Goal: Information Seeking & Learning: Check status

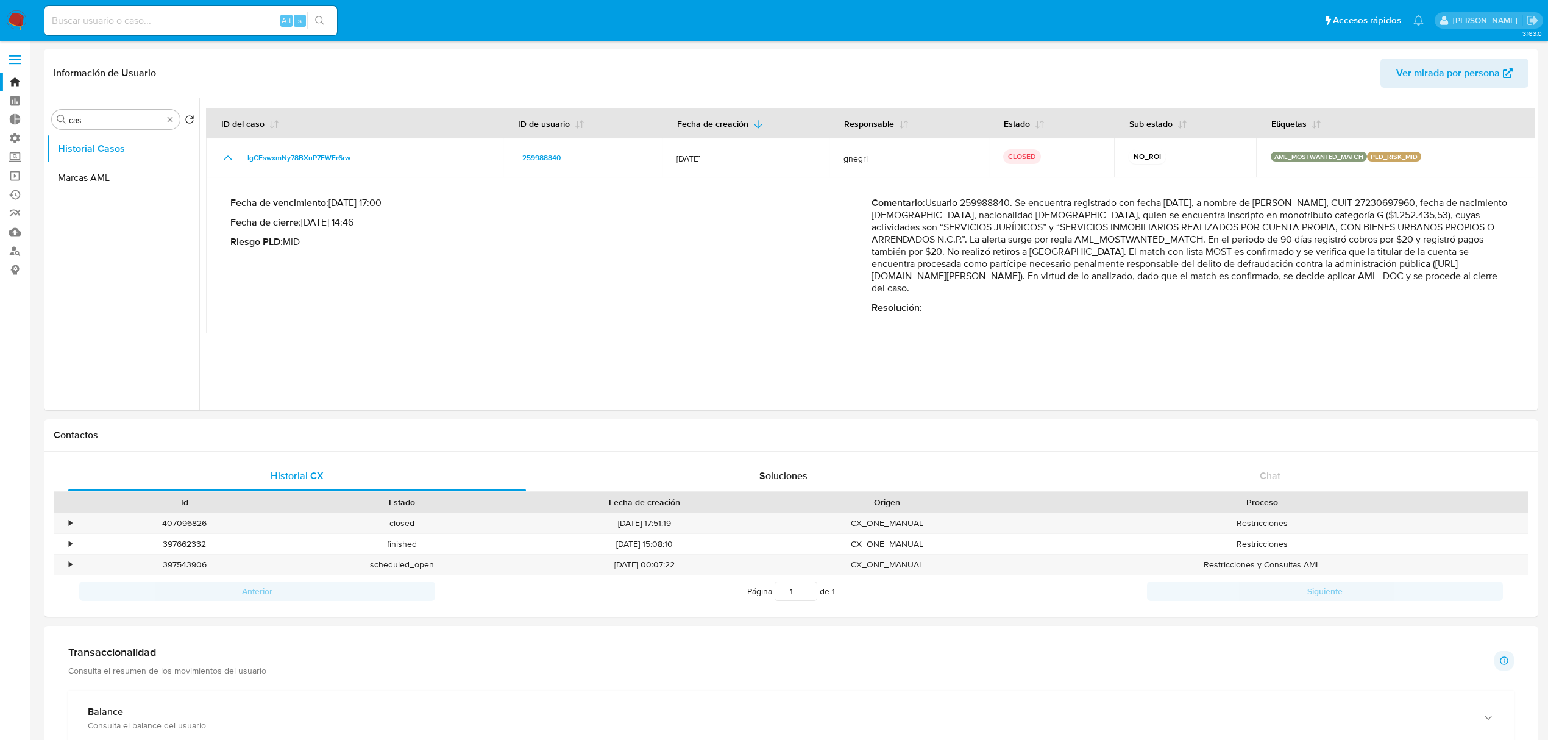
select select "10"
click at [133, 20] on input at bounding box center [190, 21] width 293 height 16
paste input "2150951948"
type input "2150951948"
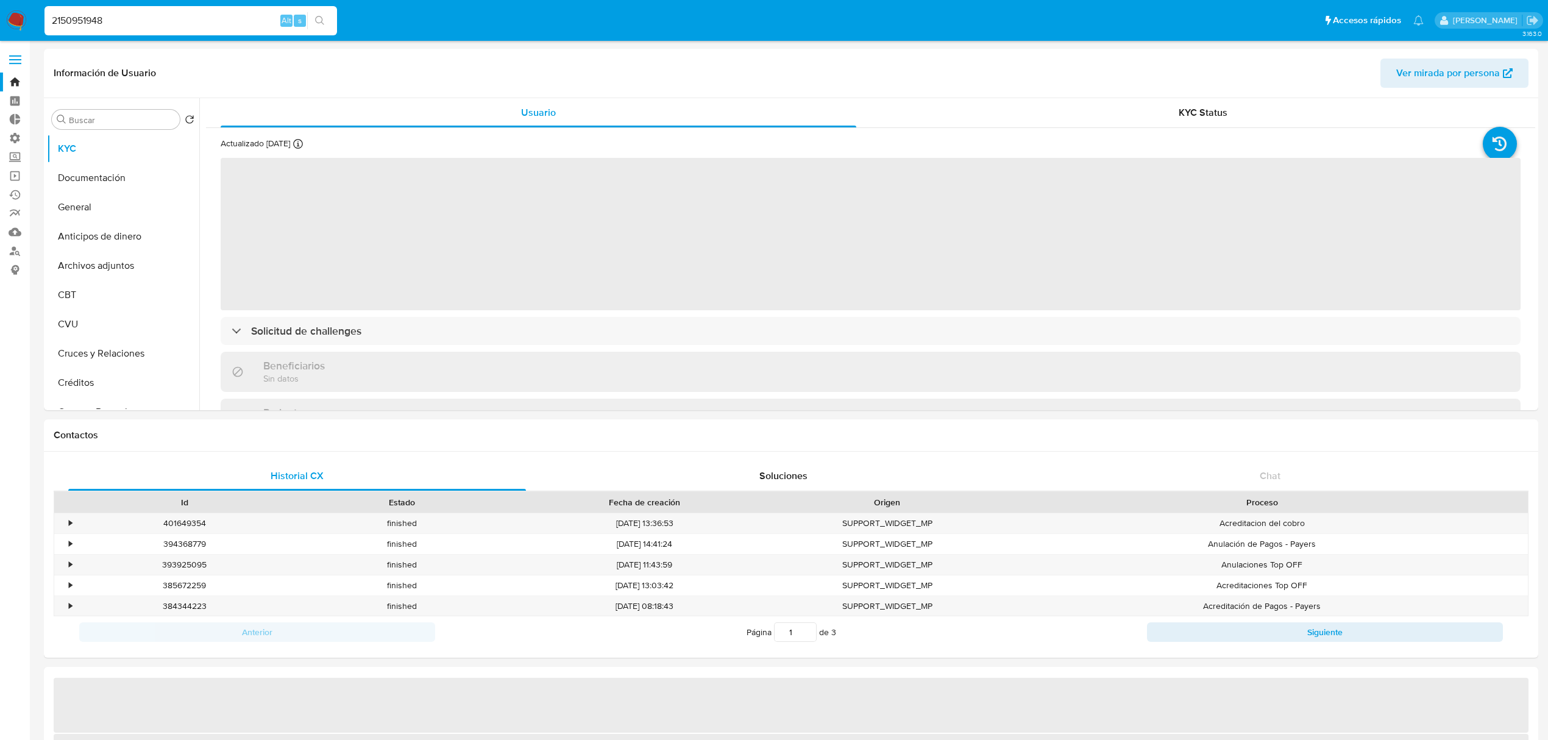
select select "10"
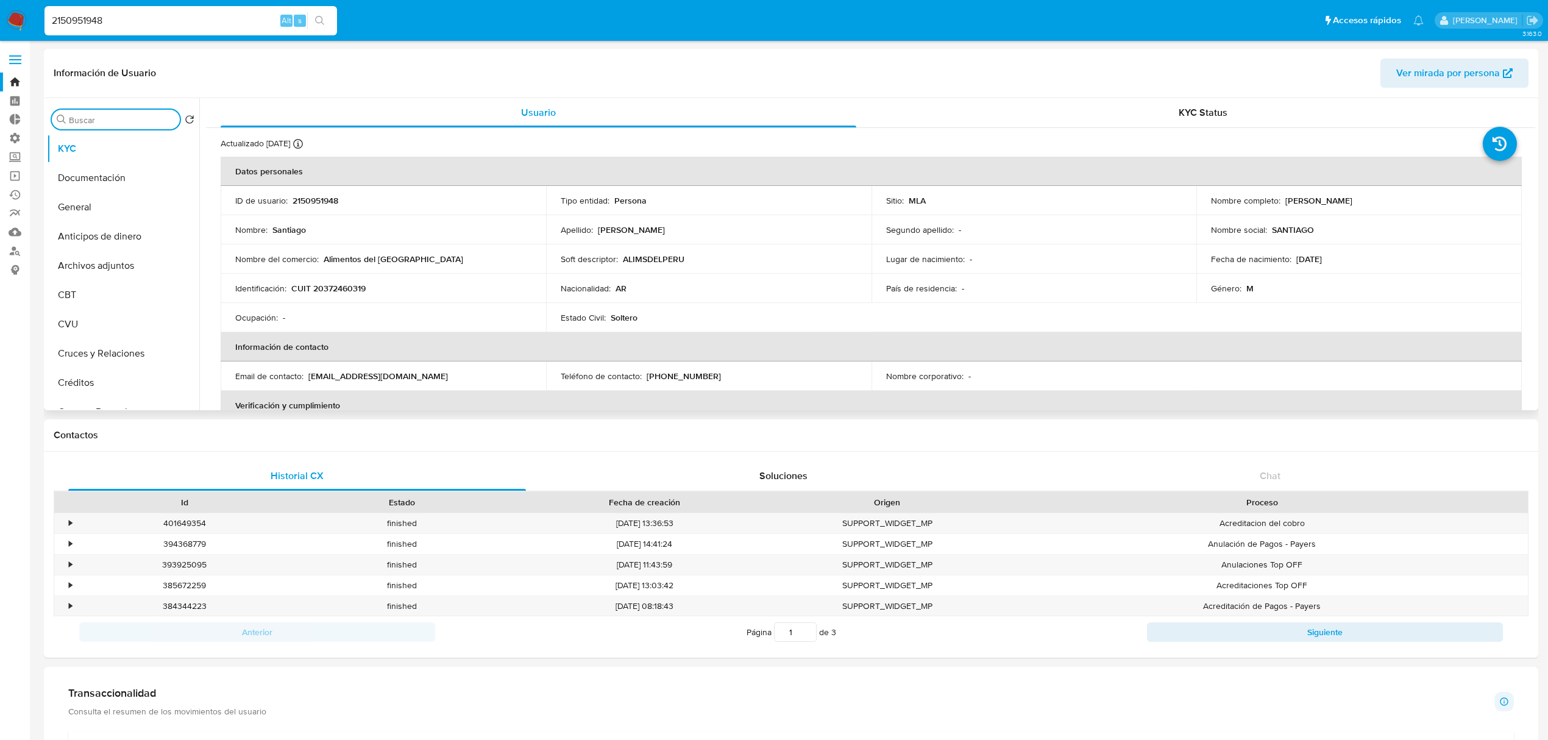
click at [79, 123] on input "Buscar" at bounding box center [122, 120] width 106 height 11
type input "cas"
click at [105, 177] on button "Historial Casos" at bounding box center [118, 177] width 143 height 29
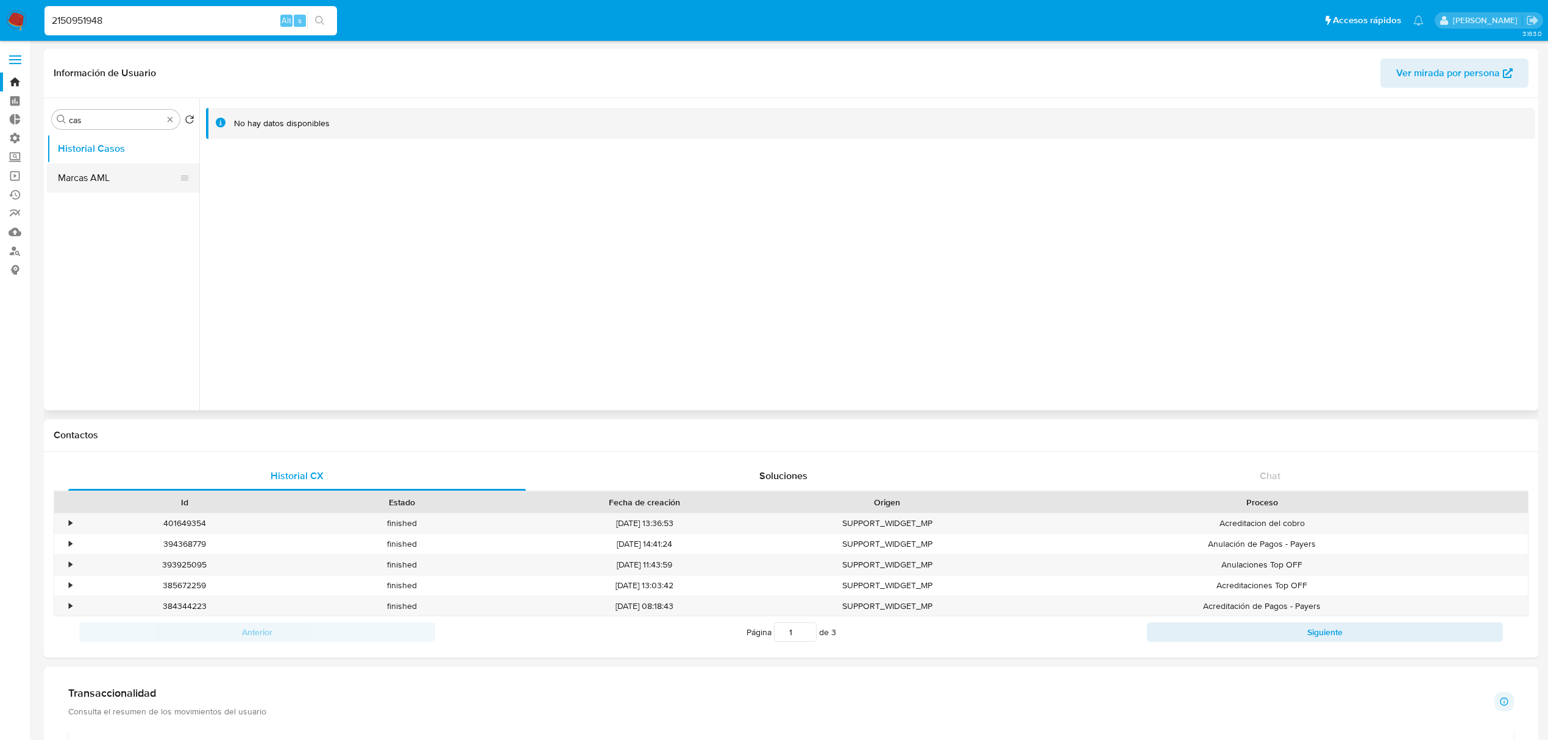
click at [106, 179] on button "Marcas AML" at bounding box center [118, 177] width 143 height 29
